Goal: Task Accomplishment & Management: Use online tool/utility

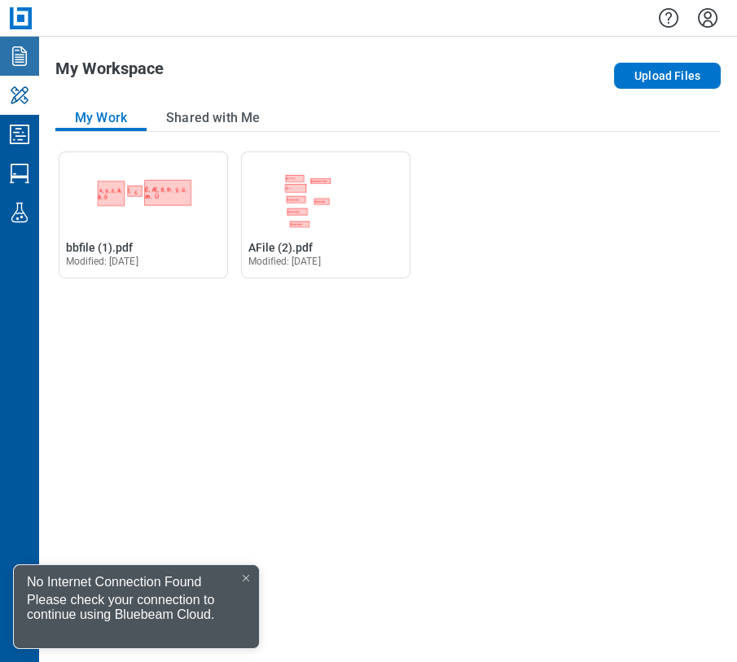
click at [26, 51] on icon "Documents" at bounding box center [19, 56] width 15 height 20
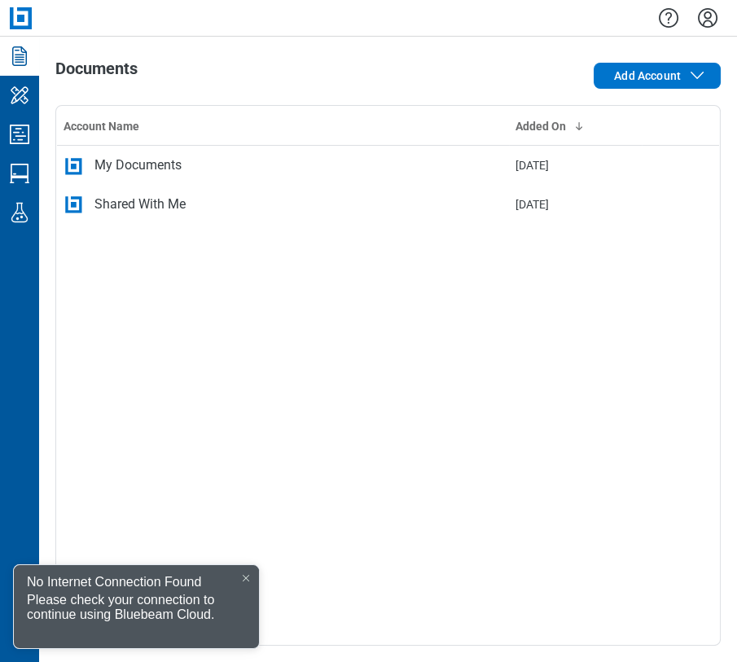
click at [252, 572] on div at bounding box center [246, 578] width 13 height 13
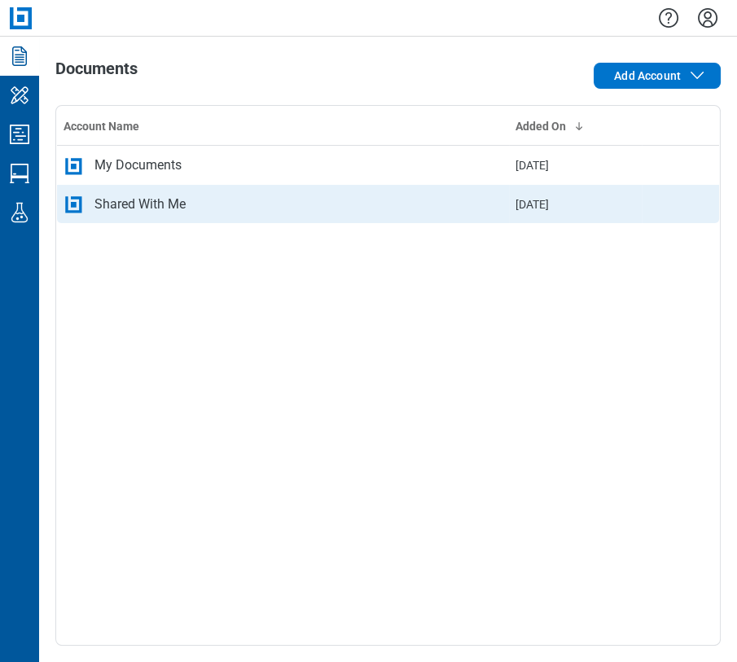
click at [216, 201] on div "Shared With Me" at bounding box center [283, 205] width 439 height 20
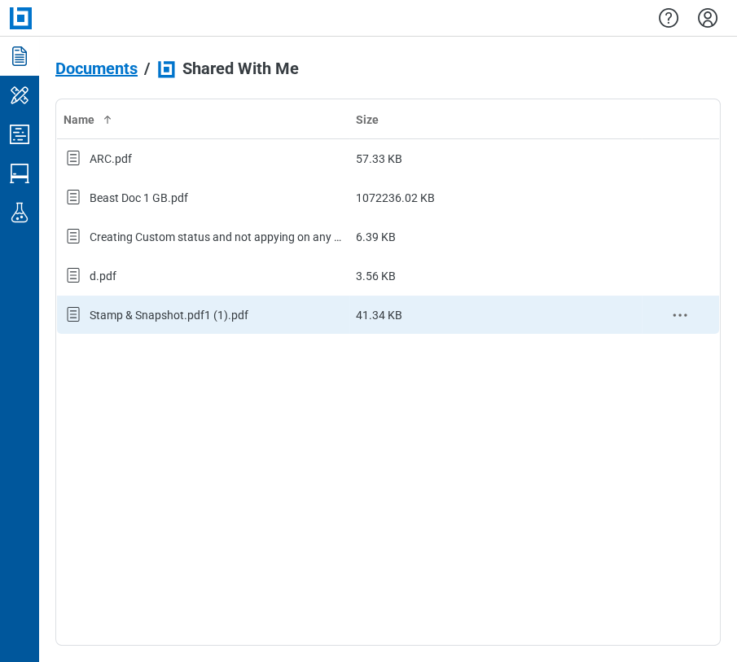
click at [130, 297] on td "Stamp & Snapshot.pdf1 (1).pdf" at bounding box center [203, 315] width 292 height 39
click at [677, 316] on icon "context-menu" at bounding box center [680, 316] width 20 height 20
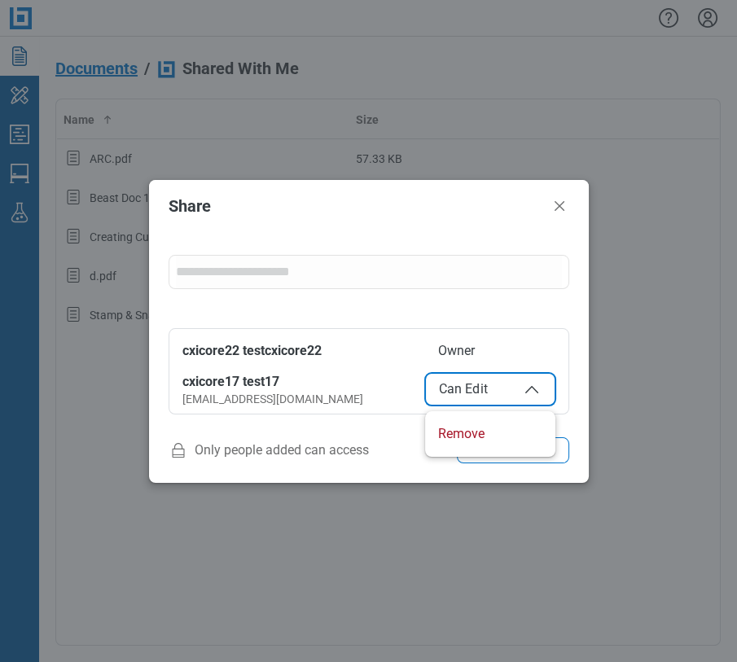
click at [461, 380] on span "Can Edit" at bounding box center [490, 390] width 103 height 20
click at [566, 208] on icon "Close" at bounding box center [560, 206] width 20 height 20
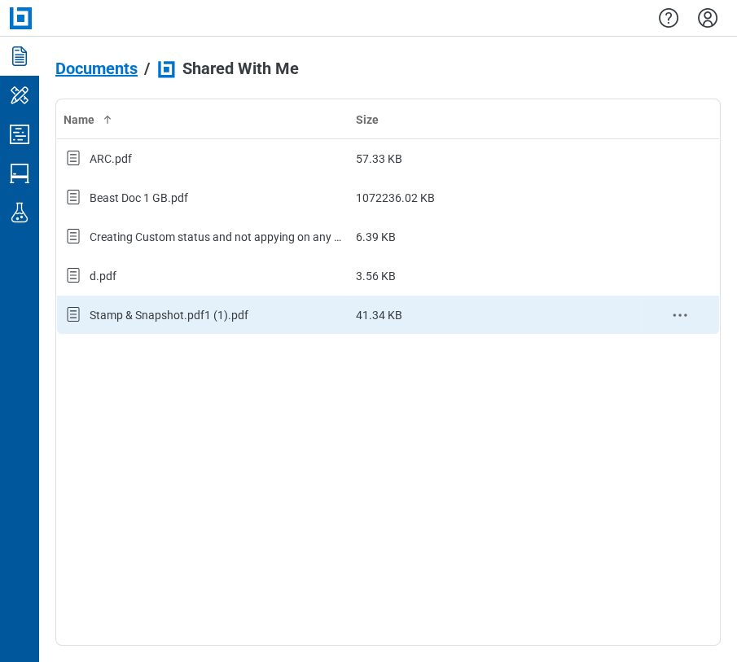
click at [213, 323] on div "Stamp & Snapshot.pdf1 (1).pdf" at bounding box center [203, 315] width 279 height 21
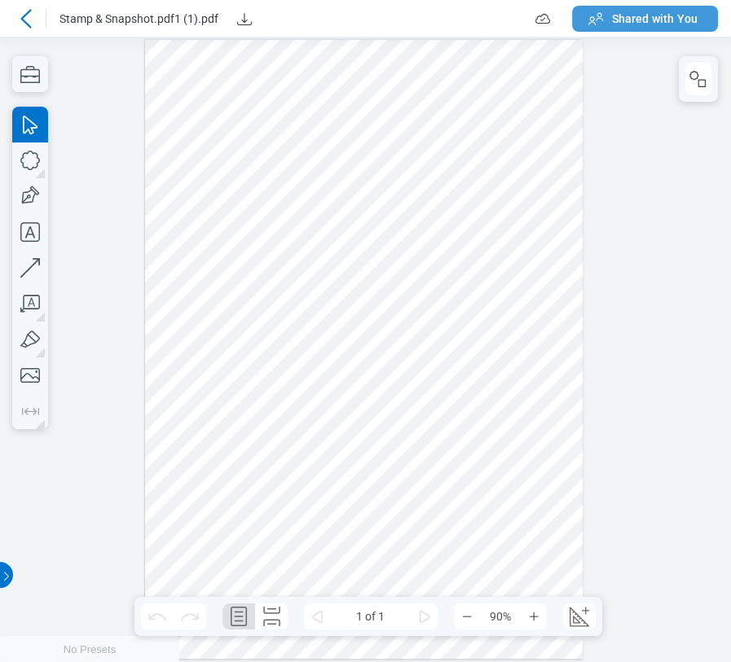
click at [670, 18] on span "Shared with You" at bounding box center [655, 19] width 86 height 16
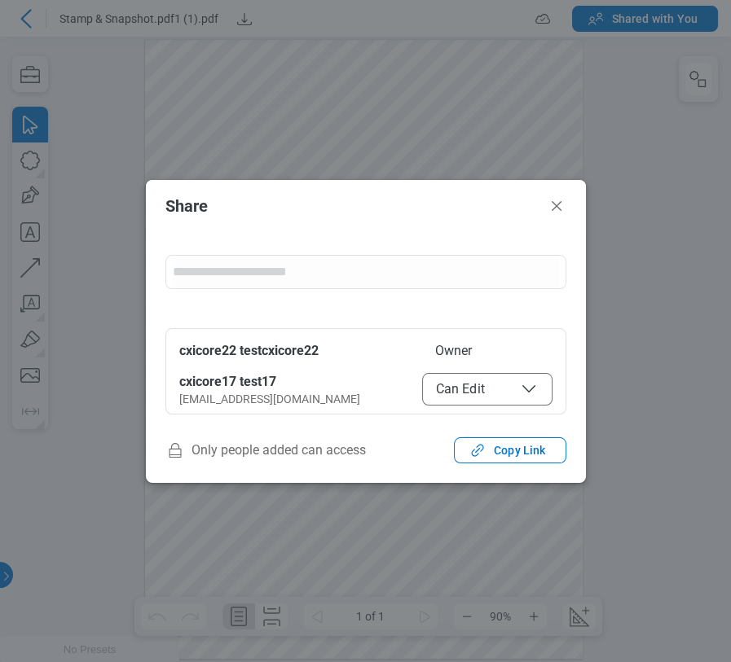
click at [483, 385] on span "Can Edit" at bounding box center [487, 390] width 103 height 20
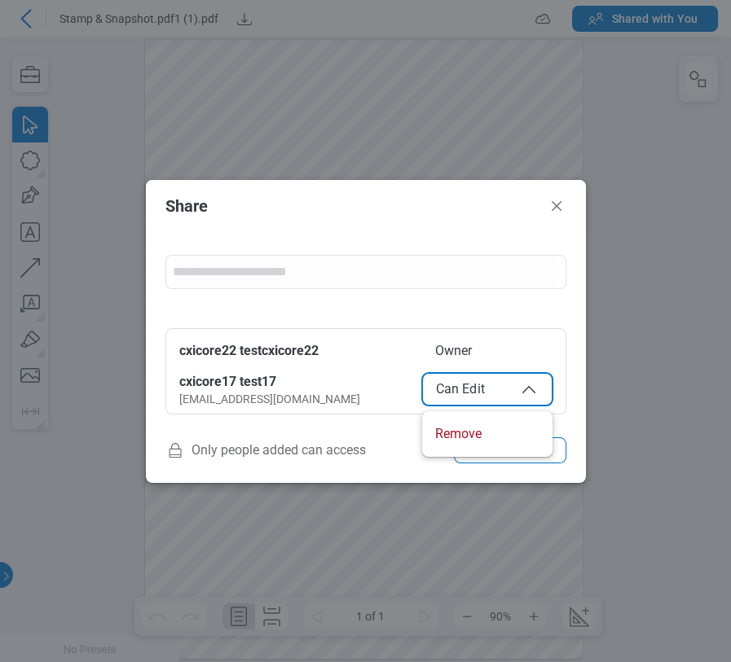
click at [477, 389] on span "Can Edit" at bounding box center [487, 390] width 103 height 20
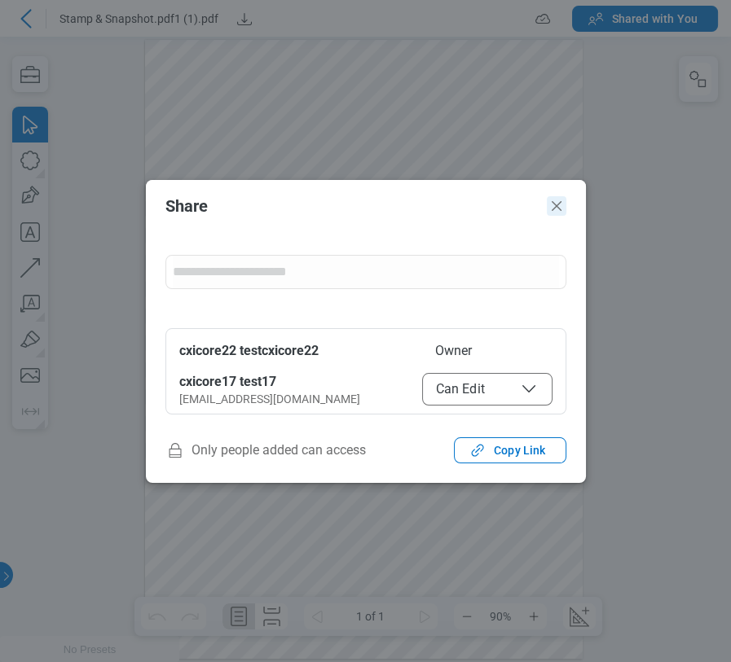
click at [554, 209] on icon "Close" at bounding box center [557, 206] width 20 height 20
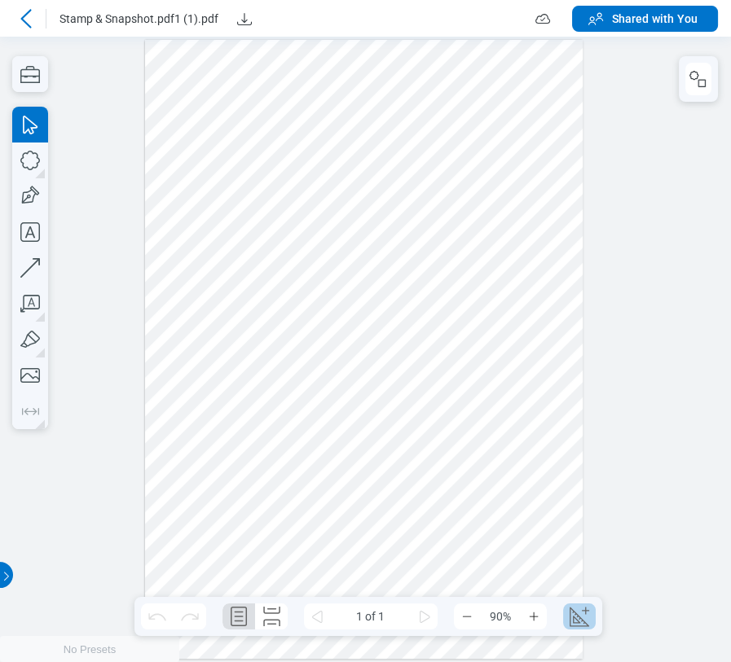
click at [593, 610] on button "Create Scale" at bounding box center [579, 617] width 33 height 26
select select "**"
select select "***"
select select "**********"
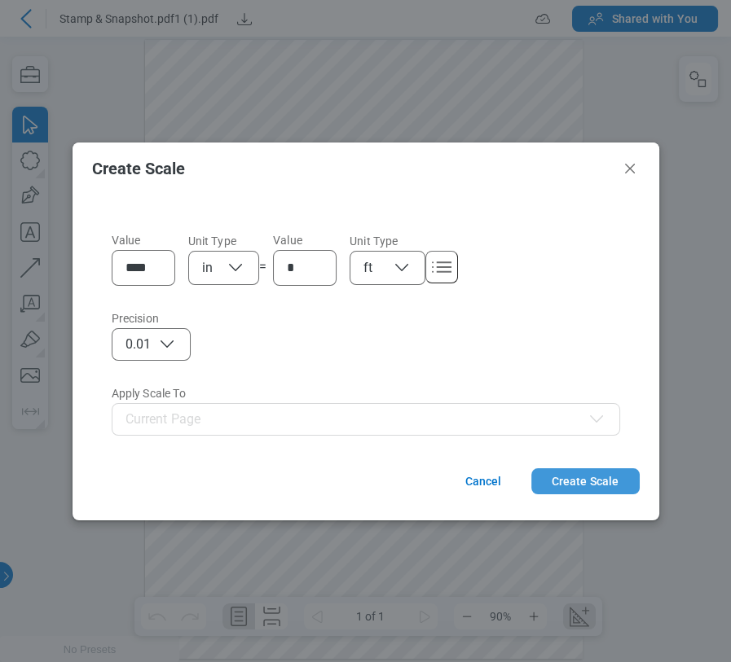
click at [596, 481] on button "Create Scale" at bounding box center [585, 481] width 108 height 26
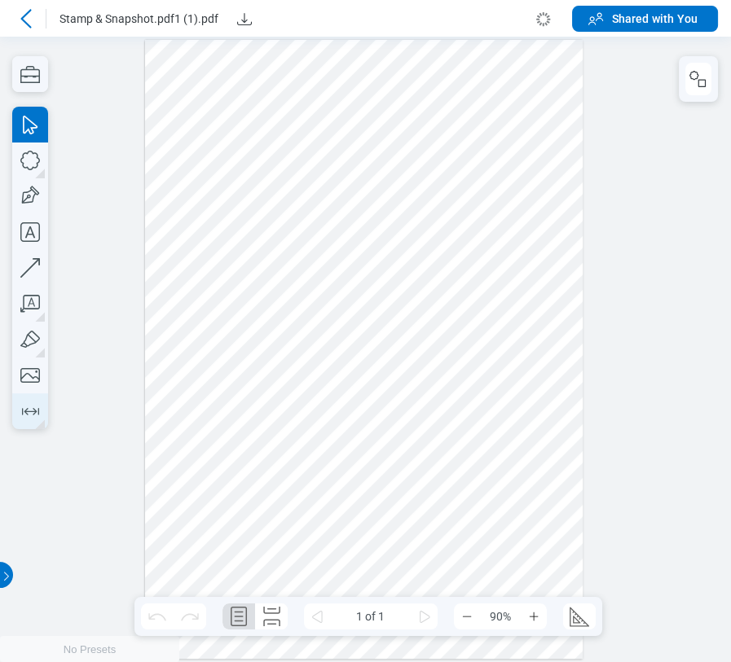
click at [39, 415] on icon "button" at bounding box center [30, 411] width 26 height 26
click at [159, 415] on div at bounding box center [364, 350] width 438 height 620
click at [552, 408] on div at bounding box center [364, 350] width 438 height 620
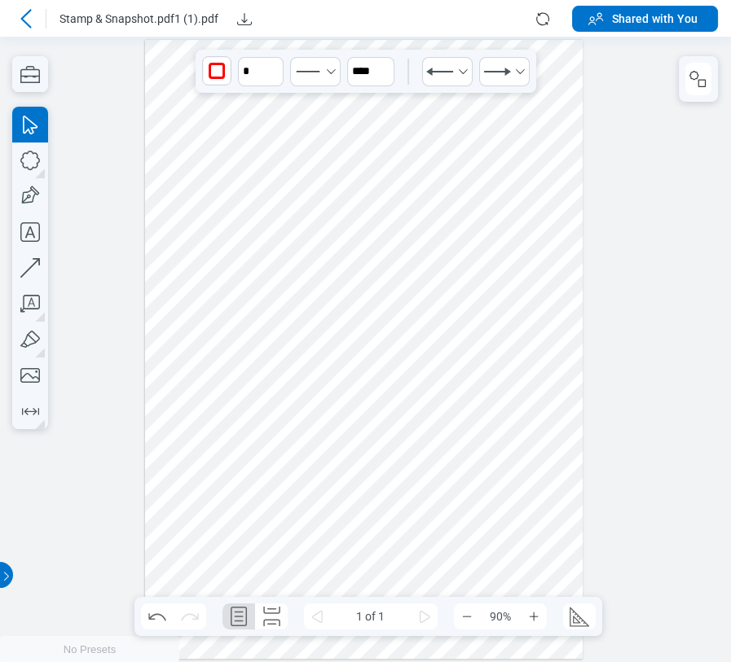
click at [552, 408] on div at bounding box center [364, 350] width 438 height 620
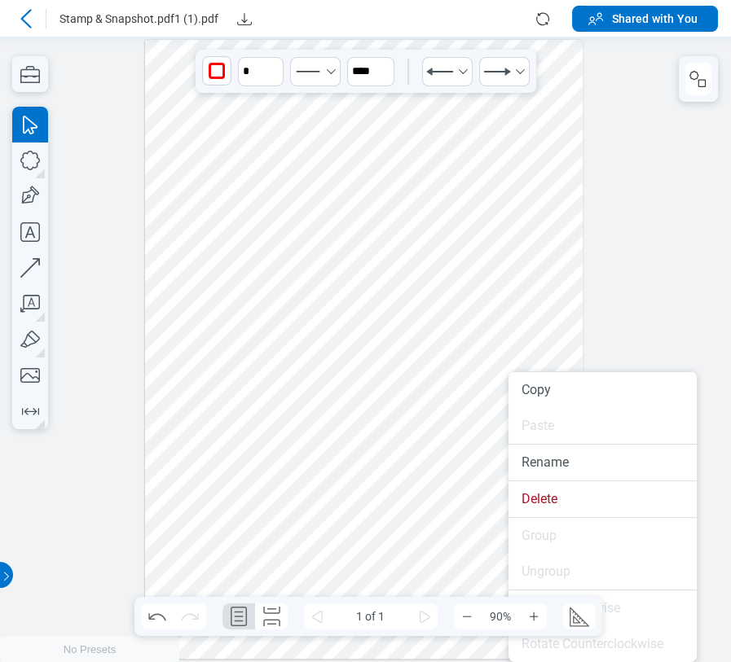
click at [472, 517] on div at bounding box center [364, 350] width 438 height 620
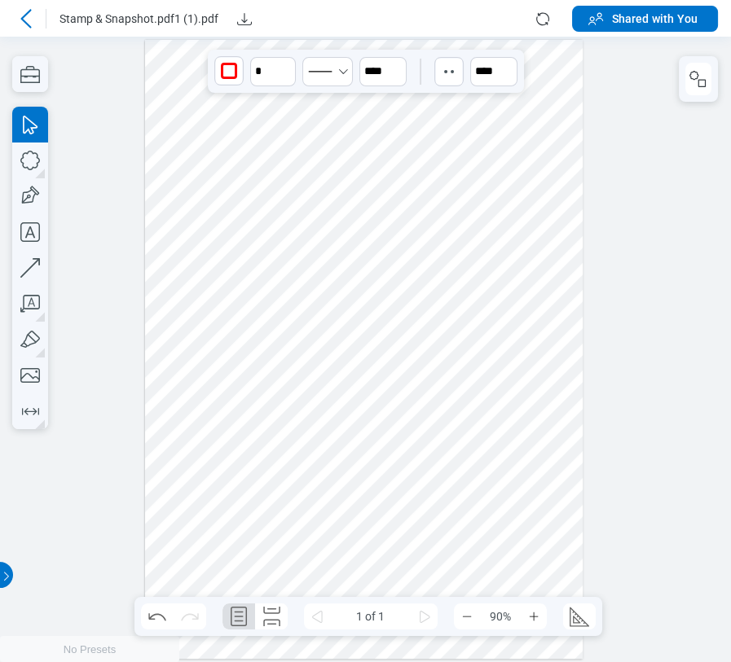
click at [519, 446] on div at bounding box center [364, 350] width 438 height 620
click at [554, 285] on div at bounding box center [364, 350] width 438 height 620
click at [547, 400] on div at bounding box center [364, 350] width 438 height 620
drag, startPoint x: 549, startPoint y: 407, endPoint x: 566, endPoint y: 420, distance: 21.0
click at [567, 420] on div at bounding box center [364, 350] width 438 height 620
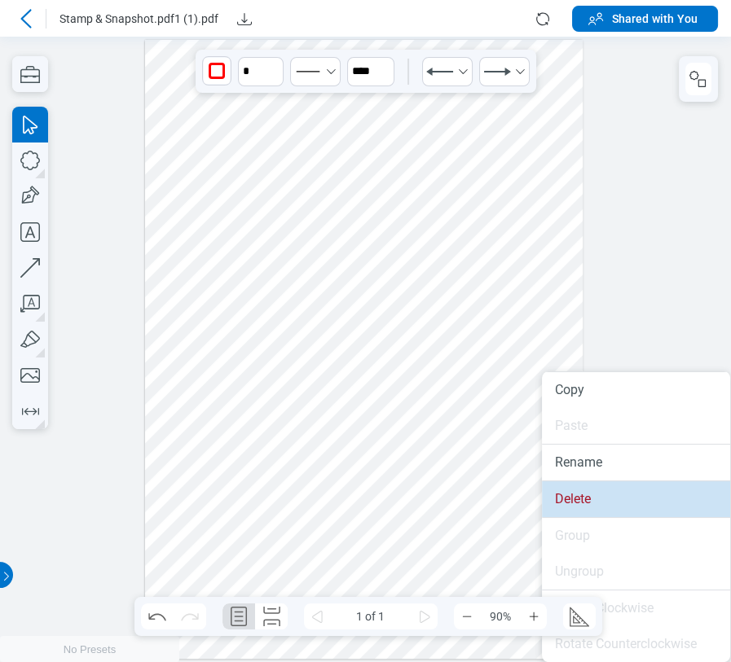
click at [568, 507] on li "Delete" at bounding box center [636, 499] width 188 height 36
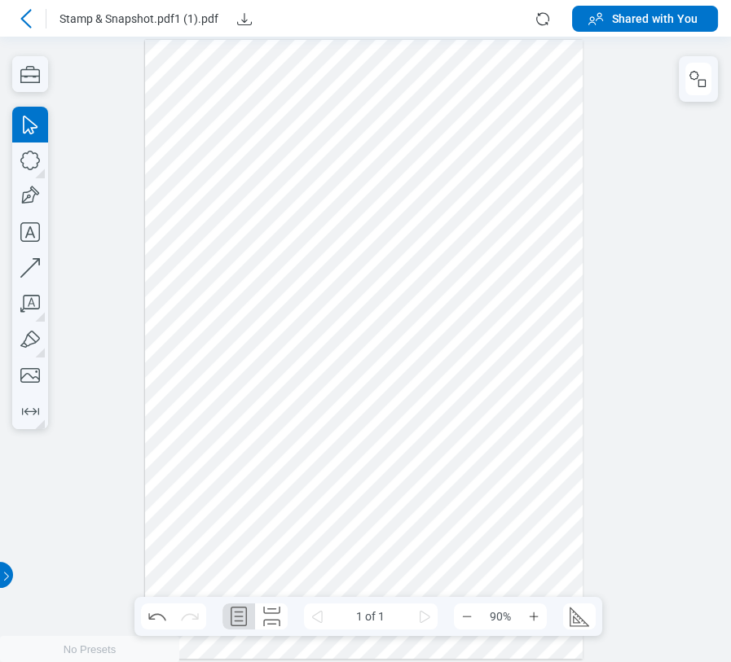
click at [504, 416] on div at bounding box center [364, 350] width 438 height 620
click at [545, 206] on div at bounding box center [364, 350] width 438 height 620
click at [22, 402] on icon "button" at bounding box center [30, 411] width 26 height 26
click at [174, 253] on div at bounding box center [364, 350] width 438 height 620
click at [174, 446] on div at bounding box center [364, 350] width 438 height 620
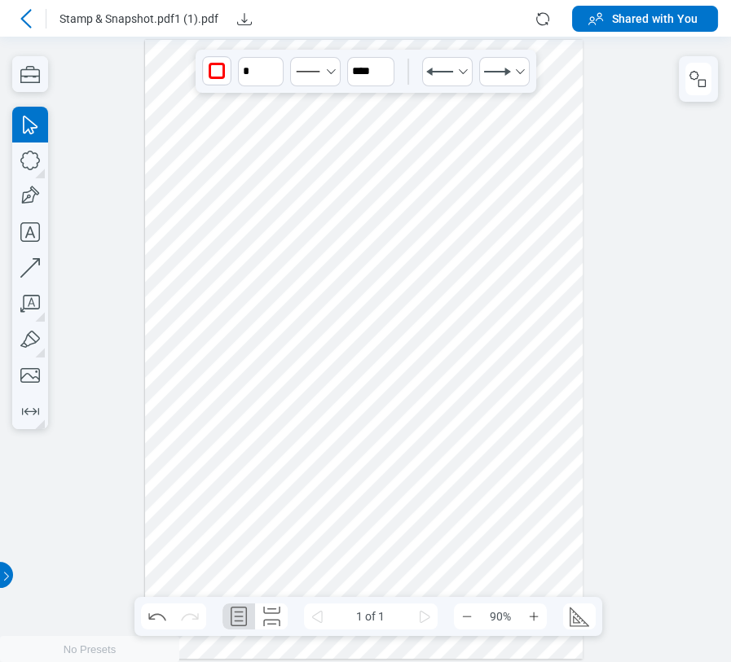
click at [174, 446] on div at bounding box center [364, 350] width 438 height 620
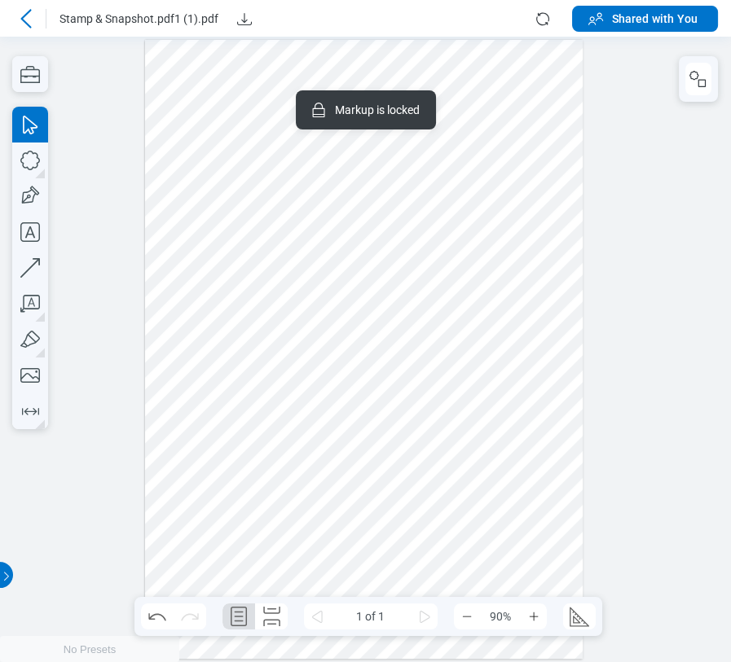
click at [300, 471] on div at bounding box center [364, 350] width 438 height 620
click at [522, 362] on div at bounding box center [364, 350] width 438 height 620
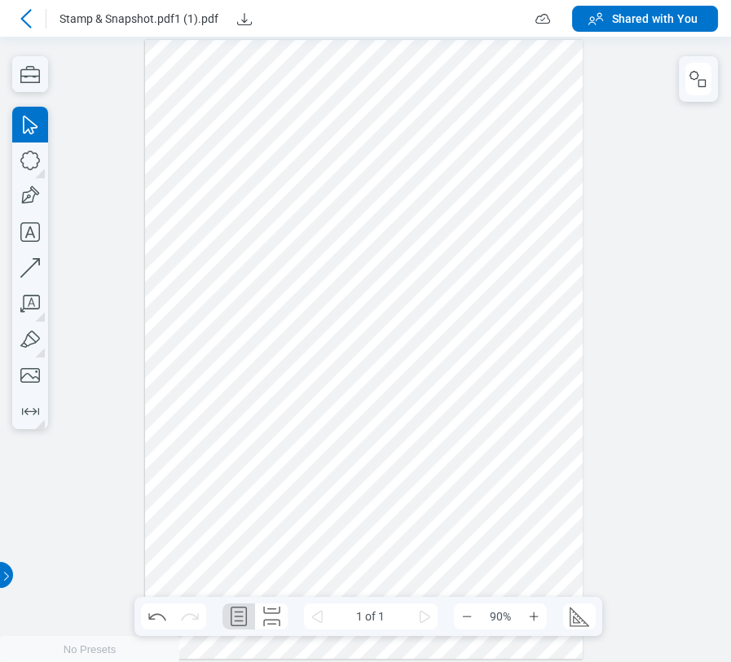
click at [717, 363] on div at bounding box center [365, 350] width 731 height 626
click at [561, 398] on div at bounding box center [364, 350] width 438 height 620
click at [33, 266] on icon "button" at bounding box center [30, 268] width 36 height 36
drag, startPoint x: 180, startPoint y: 51, endPoint x: 443, endPoint y: 53, distance: 263.1
click at [443, 53] on div at bounding box center [364, 350] width 438 height 620
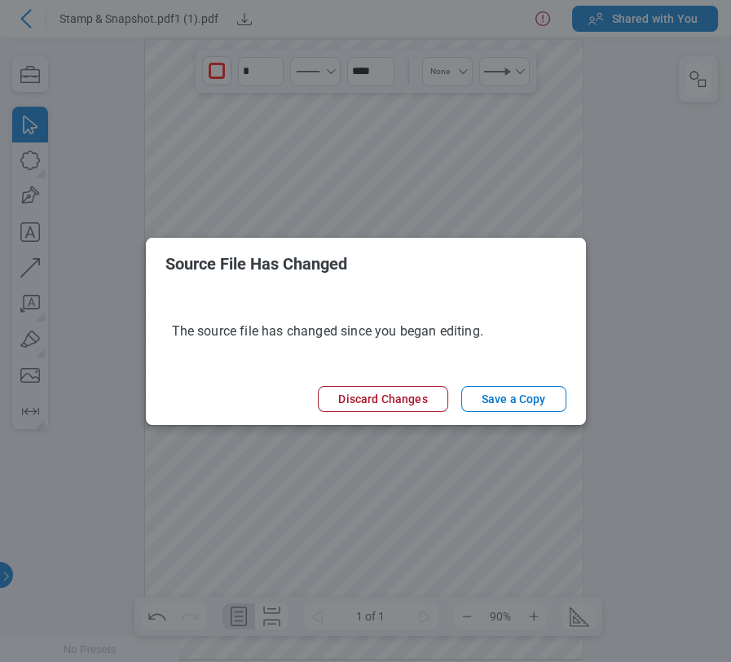
click at [417, 384] on footer "Discard Changes Save a Copy" at bounding box center [366, 399] width 440 height 52
click at [402, 408] on button "Discard Changes" at bounding box center [383, 399] width 130 height 26
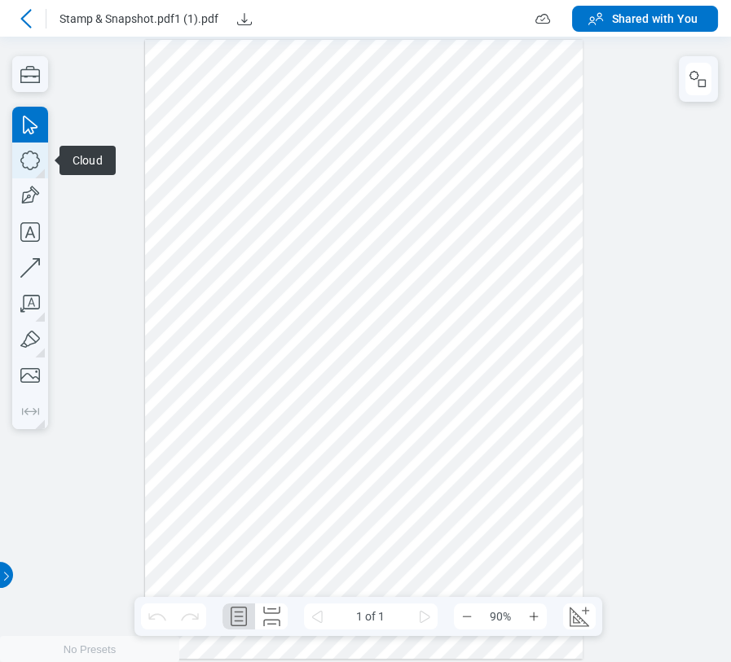
click at [33, 178] on icon "button" at bounding box center [30, 161] width 36 height 36
drag, startPoint x: 397, startPoint y: 143, endPoint x: 432, endPoint y: 215, distance: 79.8
click at [432, 215] on div at bounding box center [364, 350] width 438 height 620
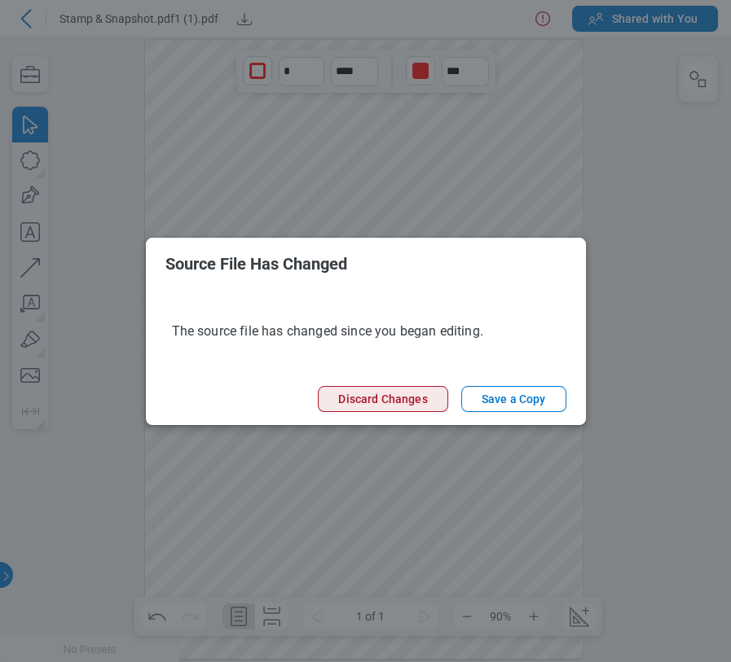
click at [414, 392] on button "Discard Changes" at bounding box center [383, 399] width 130 height 26
